Goal: Transaction & Acquisition: Download file/media

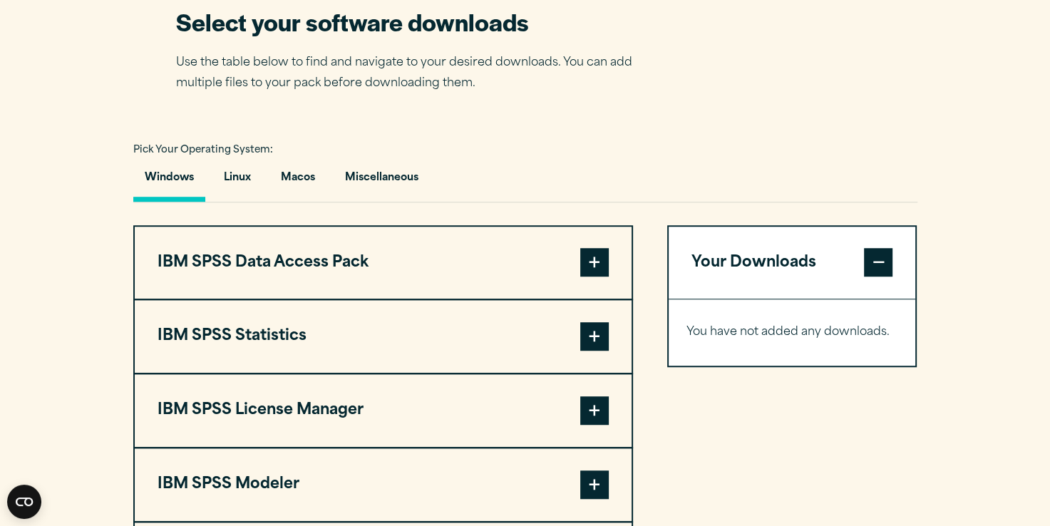
scroll to position [908, 0]
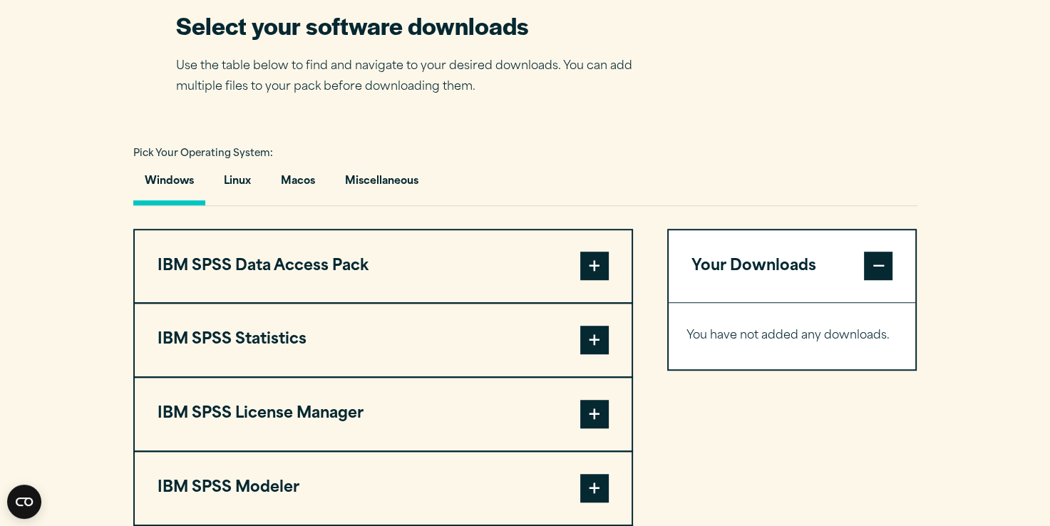
click at [238, 351] on button "IBM SPSS Statistics" at bounding box center [383, 340] width 497 height 73
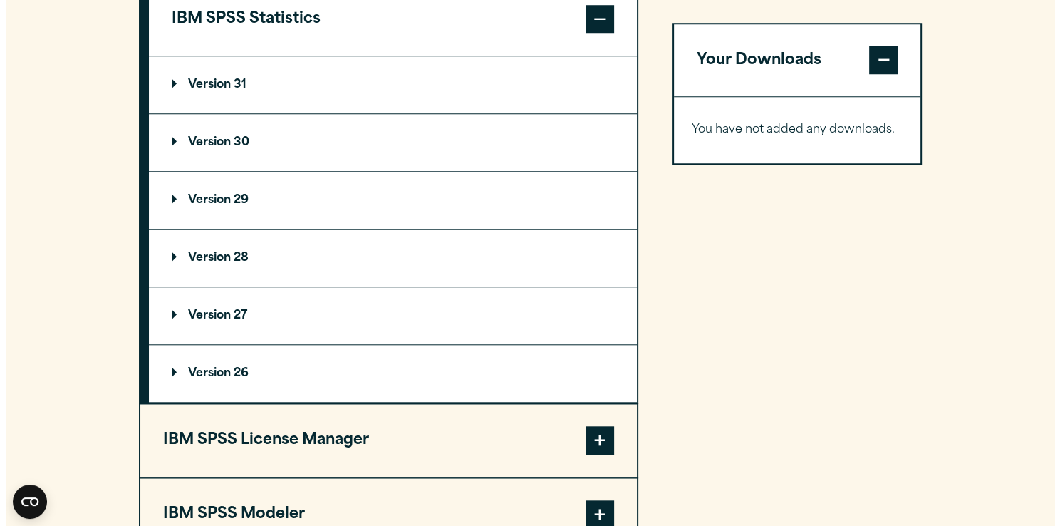
scroll to position [1208, 0]
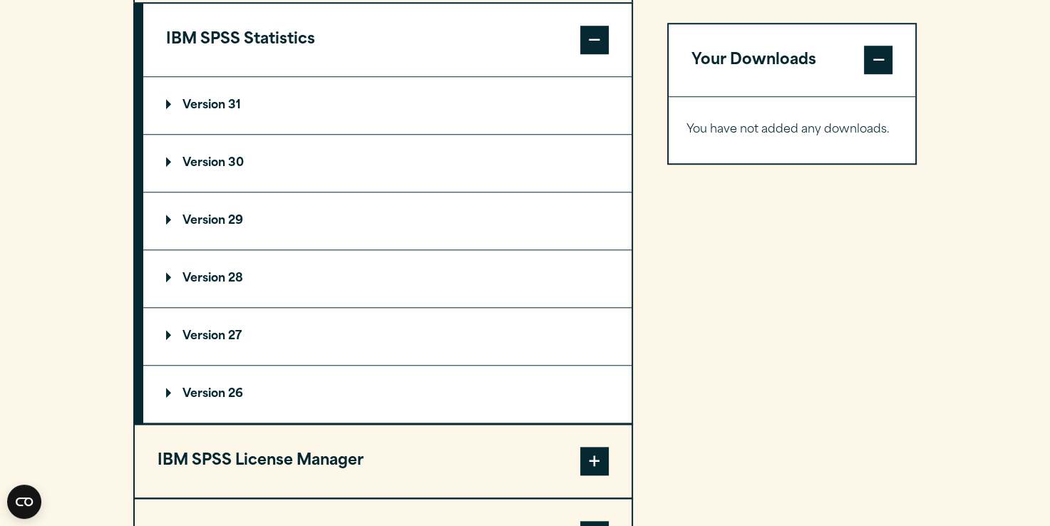
click at [209, 111] on p "Version 31" at bounding box center [203, 105] width 75 height 11
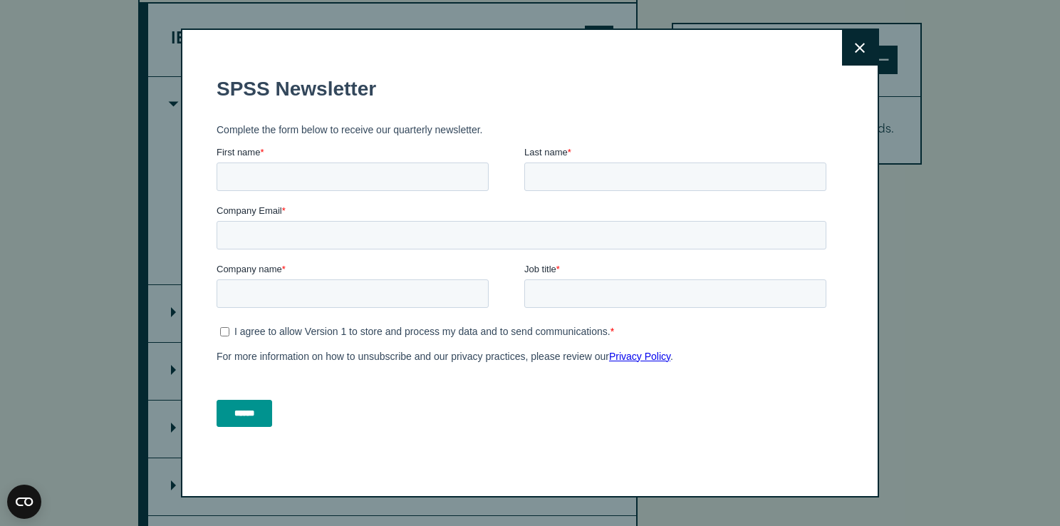
click at [849, 41] on button "Close" at bounding box center [860, 48] width 36 height 36
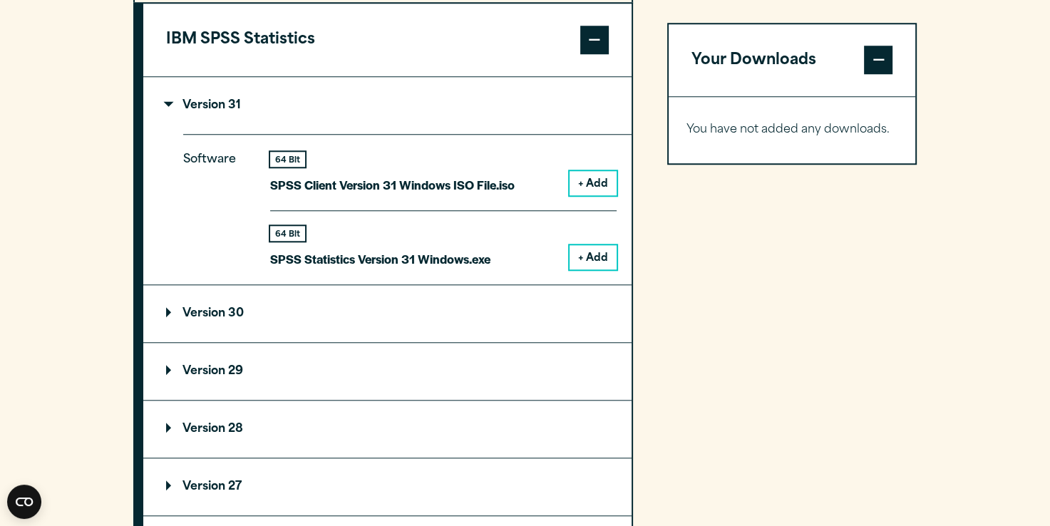
click at [584, 269] on button "+ Add" at bounding box center [592, 257] width 47 height 24
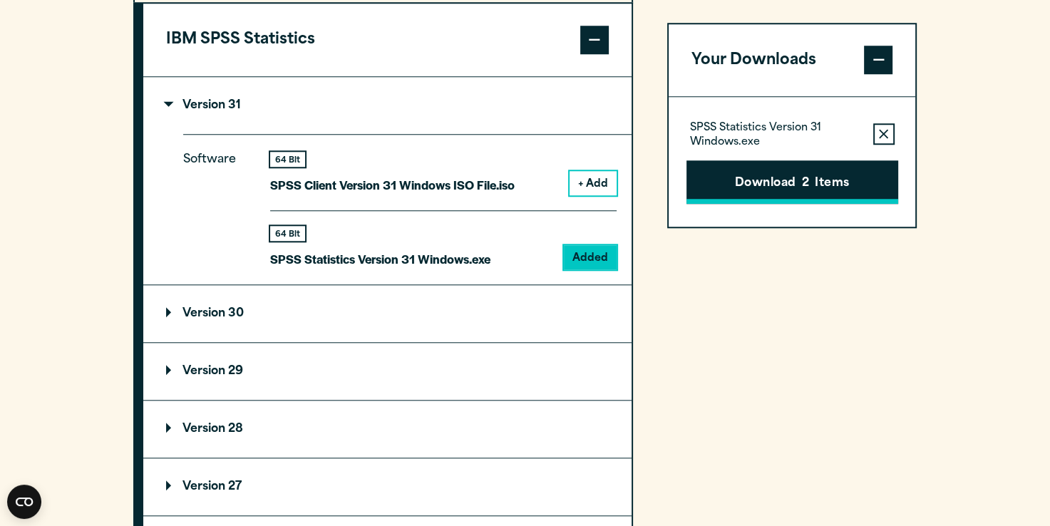
click at [793, 172] on button "Download 2 Items" at bounding box center [792, 182] width 212 height 44
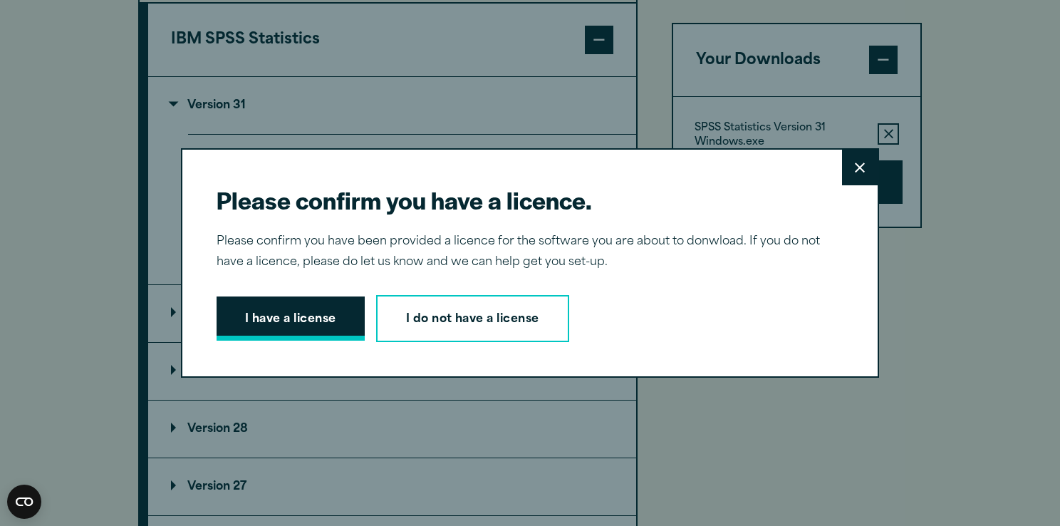
click at [299, 299] on button "I have a license" at bounding box center [291, 318] width 148 height 44
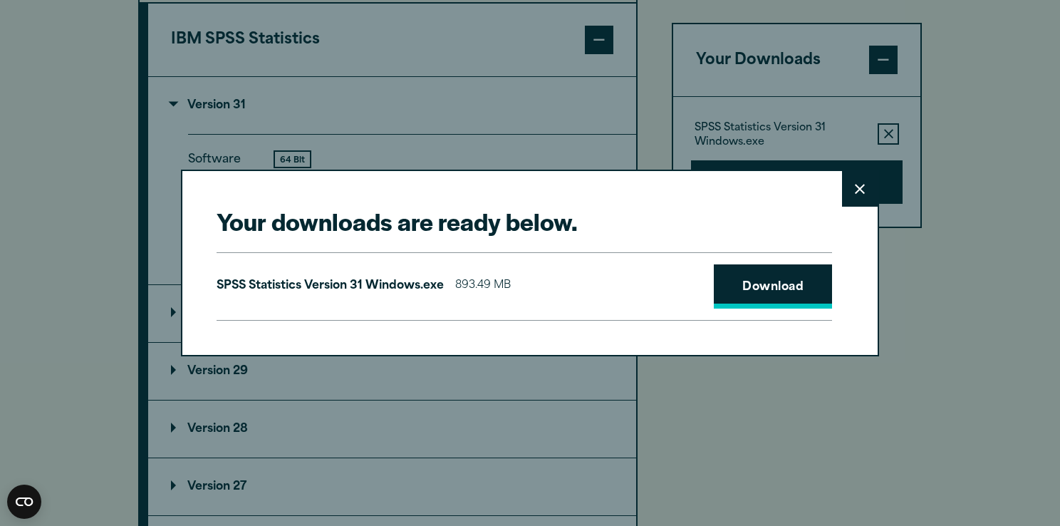
click at [738, 283] on link "Download" at bounding box center [773, 286] width 118 height 44
